Goal: Transaction & Acquisition: Purchase product/service

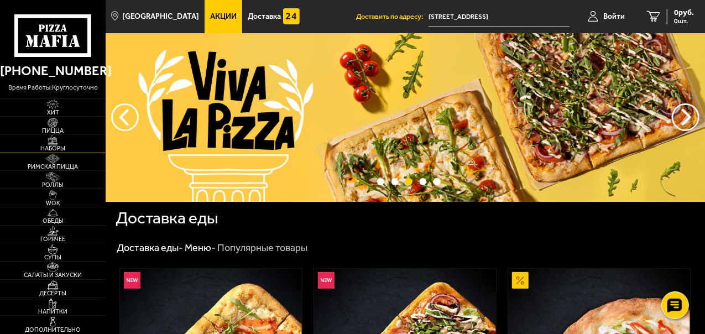
click at [66, 140] on img at bounding box center [53, 140] width 28 height 10
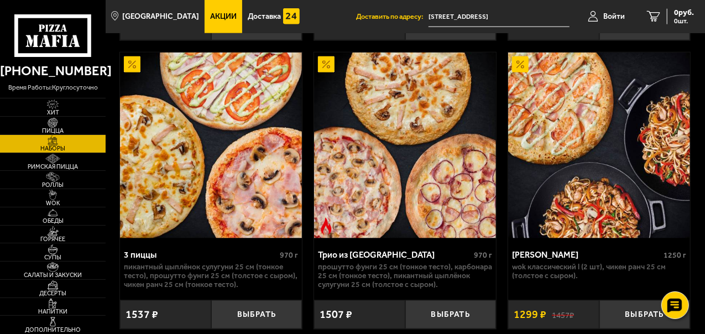
scroll to position [654, 0]
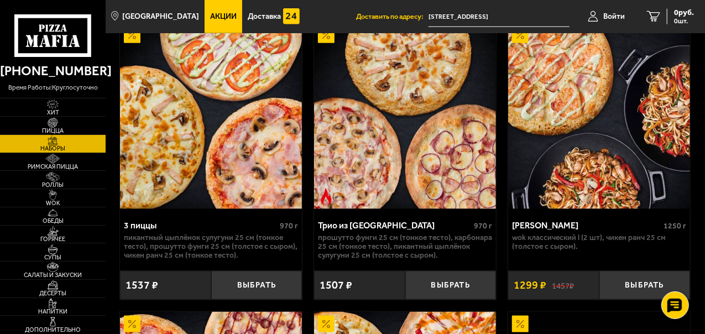
click at [242, 174] on img at bounding box center [211, 116] width 182 height 186
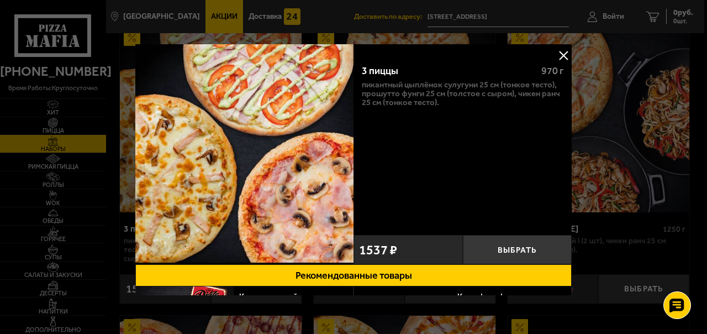
click at [562, 51] on button at bounding box center [563, 55] width 17 height 17
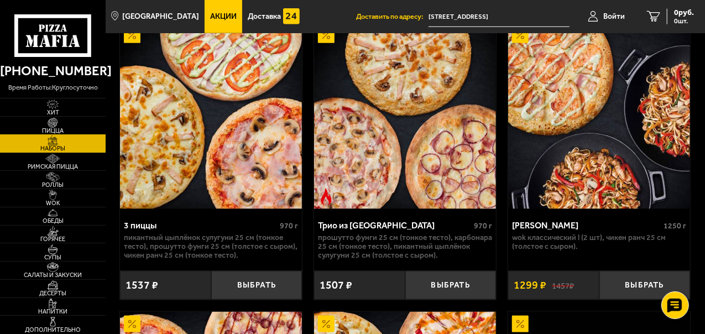
click at [60, 125] on img at bounding box center [53, 123] width 28 height 10
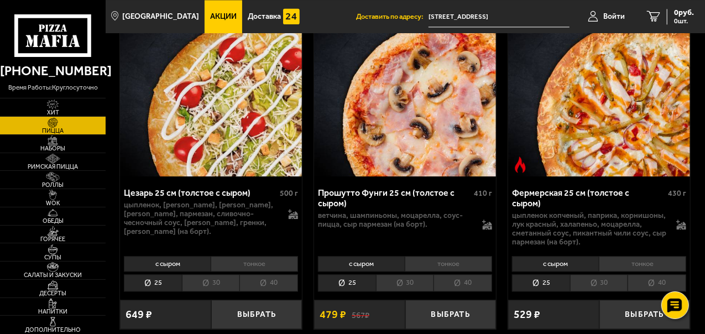
scroll to position [1221, 0]
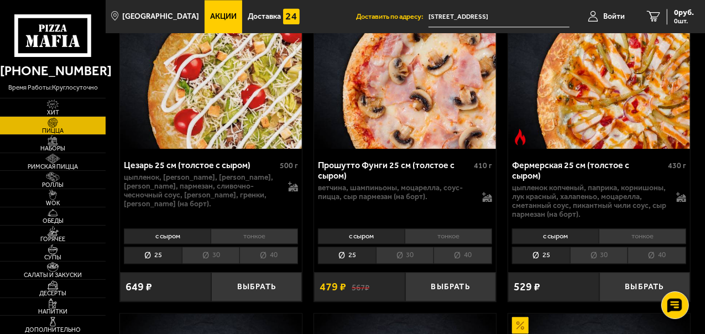
click at [413, 248] on li "30" at bounding box center [405, 255] width 58 height 17
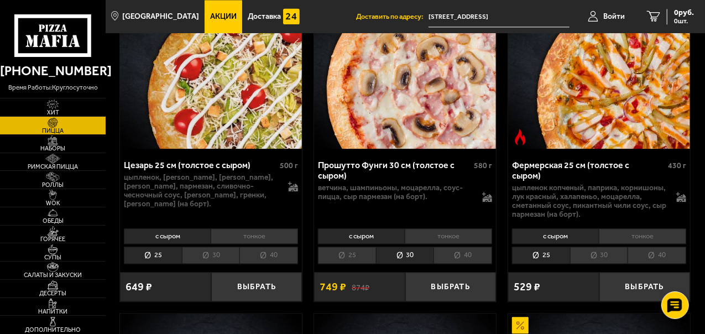
click at [463, 248] on li "40" at bounding box center [462, 255] width 59 height 17
click at [416, 247] on li "30" at bounding box center [405, 255] width 58 height 17
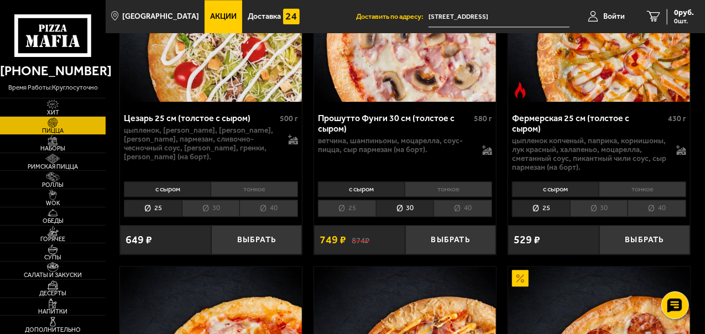
scroll to position [1255, 0]
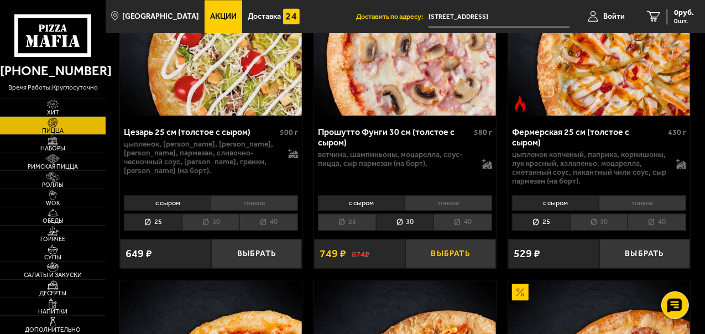
click at [447, 253] on button "Выбрать" at bounding box center [450, 253] width 91 height 29
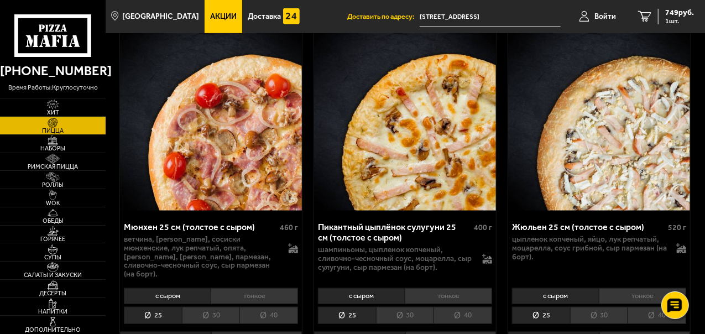
scroll to position [2561, 0]
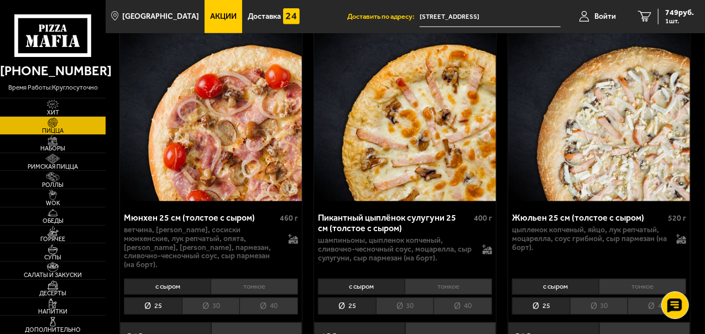
click at [453, 279] on li "тонкое" at bounding box center [448, 286] width 87 height 15
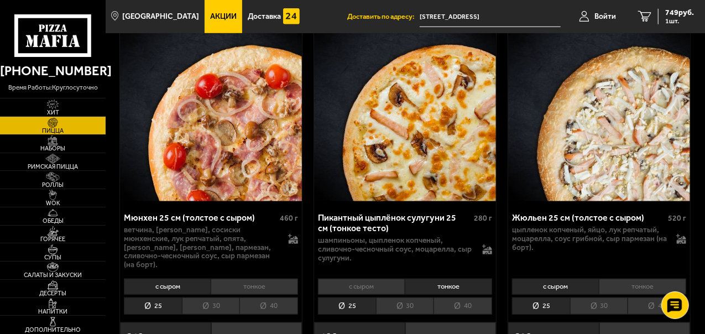
click at [384, 279] on li "с сыром" at bounding box center [361, 286] width 87 height 15
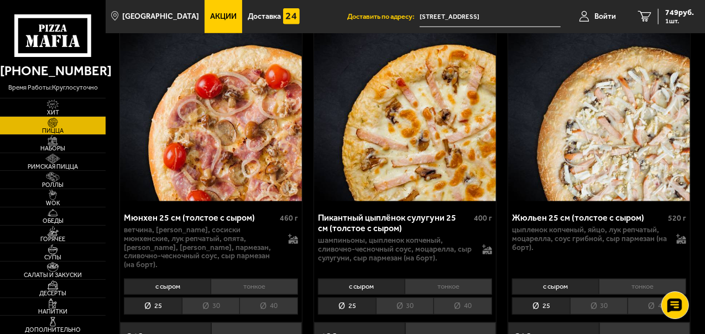
click at [434, 279] on li "тонкое" at bounding box center [448, 286] width 87 height 15
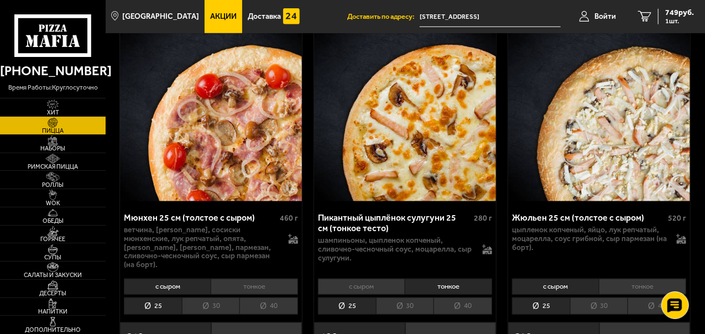
click at [363, 279] on li "с сыром" at bounding box center [361, 286] width 87 height 15
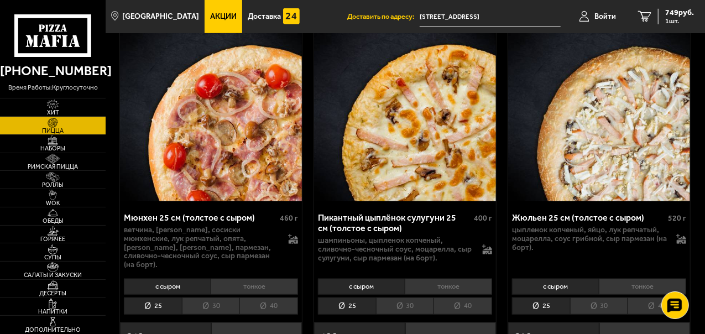
click at [436, 279] on li "тонкое" at bounding box center [448, 286] width 87 height 15
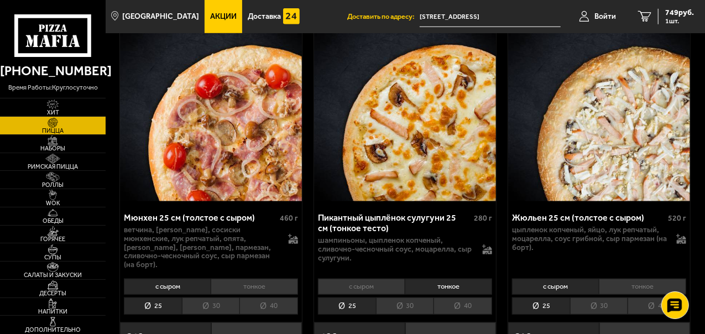
click at [449, 322] on button "Выбрать" at bounding box center [450, 336] width 91 height 29
click at [65, 175] on img at bounding box center [53, 177] width 28 height 10
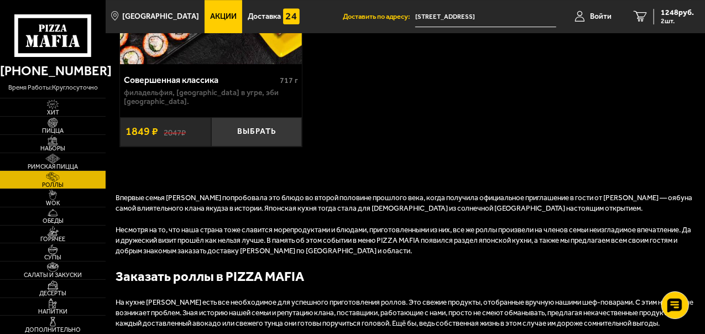
scroll to position [1738, 0]
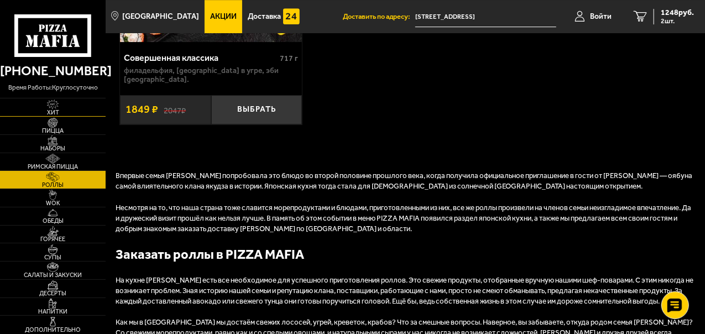
click at [75, 100] on link "Хит" at bounding box center [53, 107] width 106 height 18
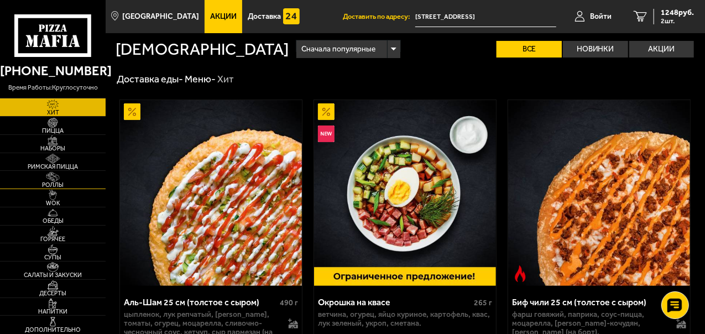
click at [57, 182] on span "Роллы" at bounding box center [53, 185] width 106 height 6
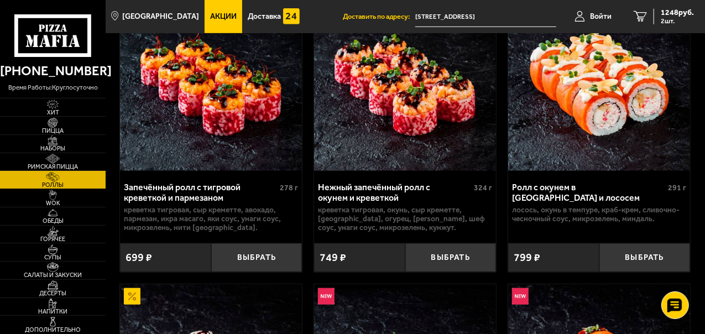
scroll to position [417, 0]
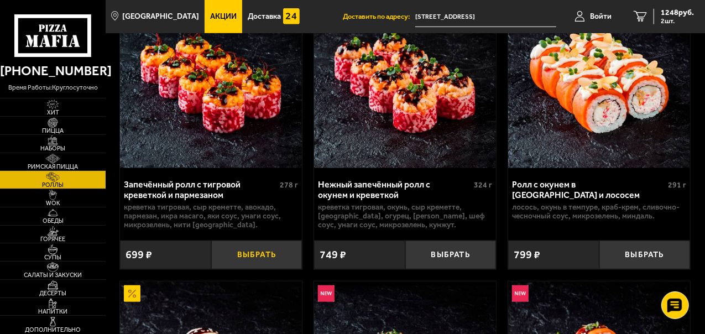
click at [243, 262] on button "Выбрать" at bounding box center [256, 254] width 91 height 29
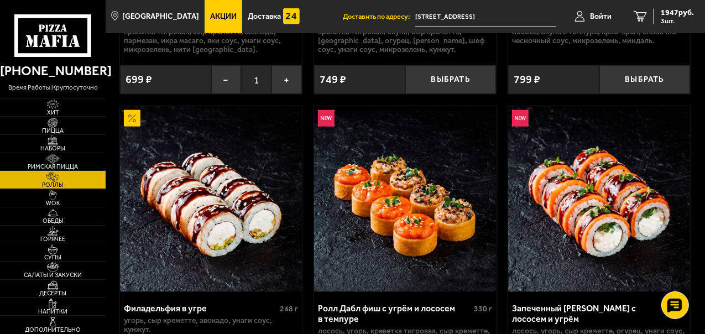
scroll to position [628, 0]
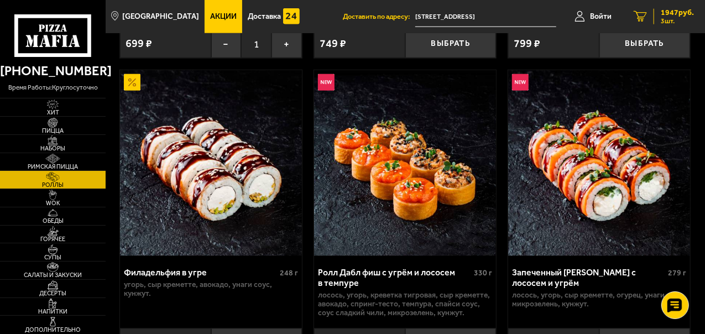
click at [680, 13] on span "1947 руб." at bounding box center [676, 13] width 33 height 8
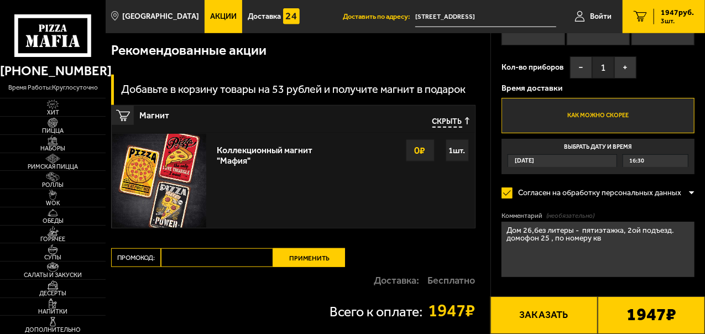
scroll to position [423, 0]
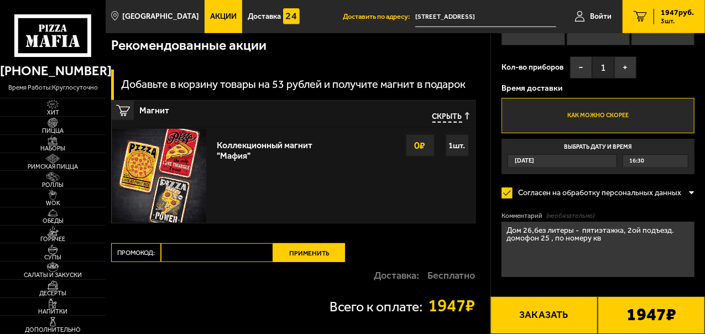
click at [572, 228] on textarea "Дом 26,без литеры - пятиэтажка, 2ой подъезд. домофон 25 , по номеру кв" at bounding box center [597, 249] width 193 height 55
type textarea "Дом 26, лит.А - пятиэтажка, 2ой подъезд. домофон 25 , по номеру кв"
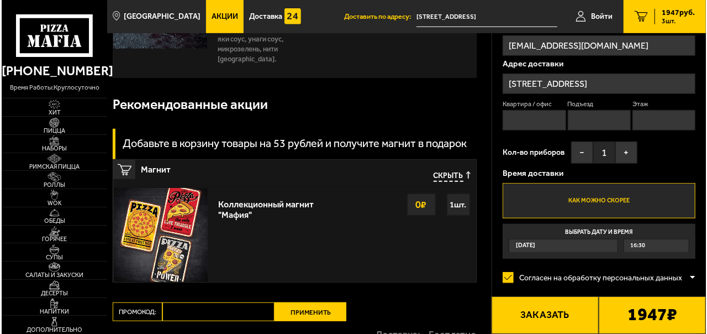
scroll to position [361, 0]
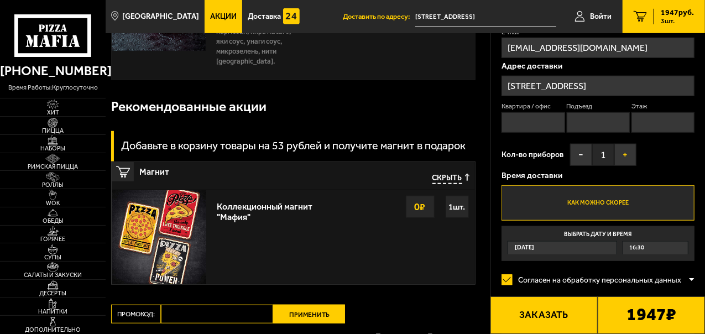
click at [625, 154] on button "+" at bounding box center [625, 155] width 22 height 22
click at [517, 124] on input "Квартира / офис" at bounding box center [532, 122] width 63 height 20
type input "25"
type input "[PHONE_NUMBER]"
type input "2"
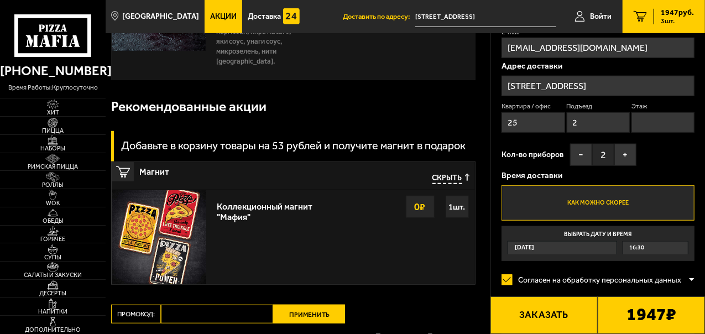
type input "2"
click at [622, 153] on button "+" at bounding box center [625, 155] width 22 height 22
click at [546, 308] on button "Заказать" at bounding box center [543, 315] width 107 height 38
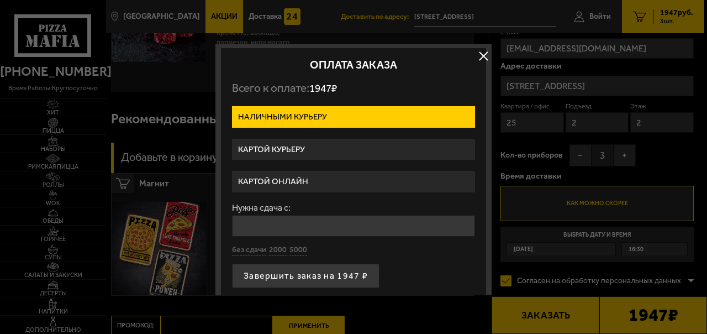
click at [354, 144] on label "Картой курьеру" at bounding box center [353, 150] width 243 height 22
click at [0, 0] on input "Картой курьеру" at bounding box center [0, 0] width 0 height 0
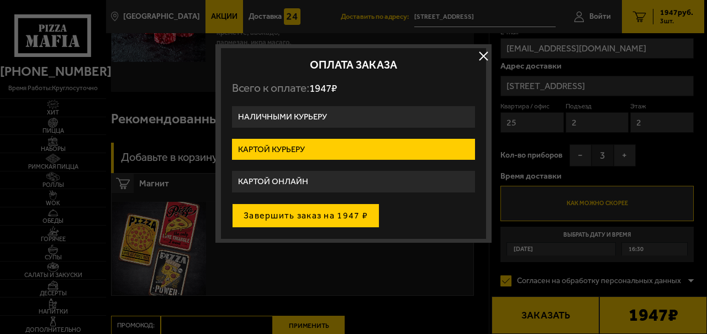
click at [334, 206] on button "Завершить заказ на 1947 ₽" at bounding box center [306, 215] width 148 height 24
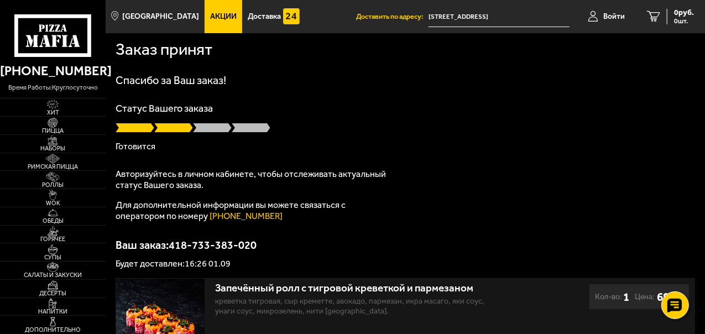
click at [334, 206] on p "Для дополнительной информации вы можете связаться с оператором по номеру [PHONE…" at bounding box center [254, 211] width 276 height 22
